Goal: Contribute content: Contribute content

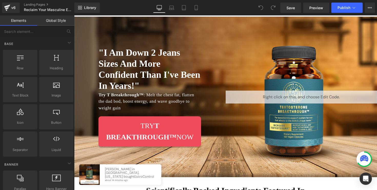
scroll to position [52, 0]
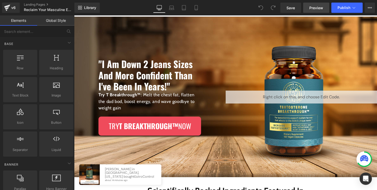
click at [319, 8] on span "Preview" at bounding box center [317, 7] width 14 height 5
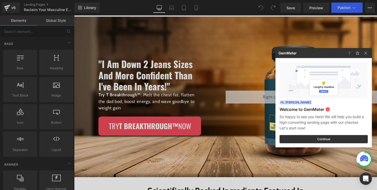
click at [222, 146] on div at bounding box center [188, 95] width 377 height 190
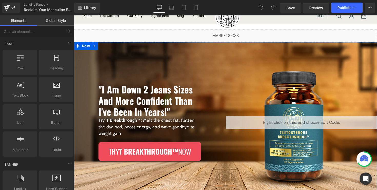
scroll to position [5, 0]
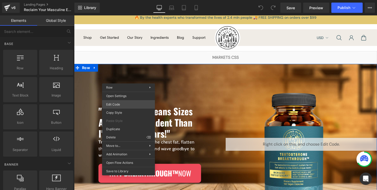
click at [137, 0] on div "You are previewing how the will restyle your page. You can not edit Elements in…" at bounding box center [188, 0] width 377 height 0
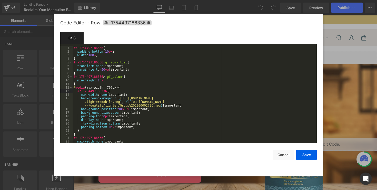
click at [150, 91] on div "#r-1754497186336 { padding-bottom : 10 px ; width : 100 % ; } #r-1754497186336 …" at bounding box center [194, 100] width 242 height 108
click at [150, 88] on div "#r-1754497186336 { padding-bottom : 10 px ; width : 100 % ; } #r-1754497186336 …" at bounding box center [194, 100] width 242 height 108
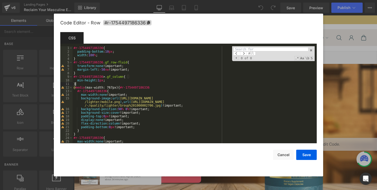
click at [150, 83] on div "#r-1754497186336 { padding-bottom : 10 px ; width : 100 % ; } #r-1754497186336 …" at bounding box center [194, 100] width 242 height 108
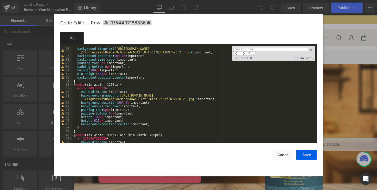
scroll to position [124, 0]
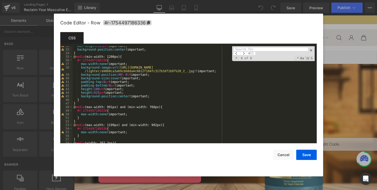
click at [135, 59] on div "min-height : 625 px !important; background-position : center !important; } @ me…" at bounding box center [194, 96] width 242 height 104
click at [135, 58] on div "min-height : 625 px !important; background-position : center !important; } @ me…" at bounding box center [194, 96] width 242 height 104
click at [153, 97] on div "min-height : 625 px !important; background-position : center !important; } @ me…" at bounding box center [194, 96] width 242 height 104
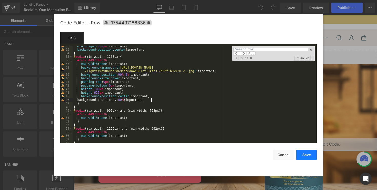
click at [303, 153] on button "Save" at bounding box center [306, 155] width 21 height 10
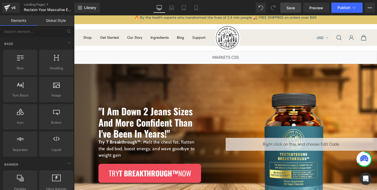
click at [294, 12] on link "Save" at bounding box center [291, 8] width 21 height 10
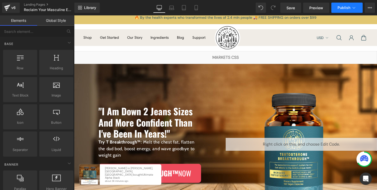
click at [348, 8] on span "Publish" at bounding box center [344, 8] width 13 height 4
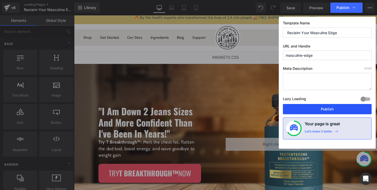
click at [343, 109] on button "Publish" at bounding box center [327, 109] width 89 height 10
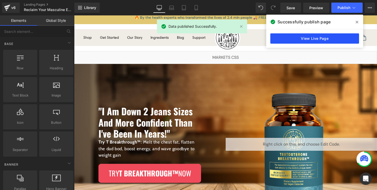
click at [336, 41] on link "View Live Page" at bounding box center [315, 38] width 89 height 10
